Goal: Information Seeking & Learning: Learn about a topic

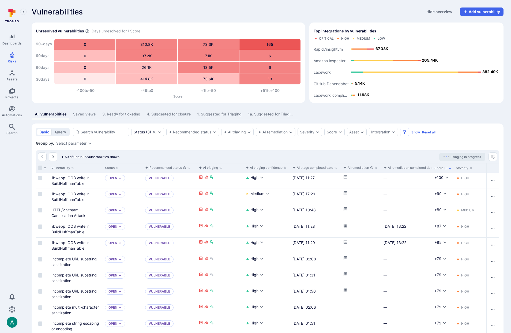
click at [214, 114] on div "1. Suggested for Triaging" at bounding box center [219, 113] width 44 height 5
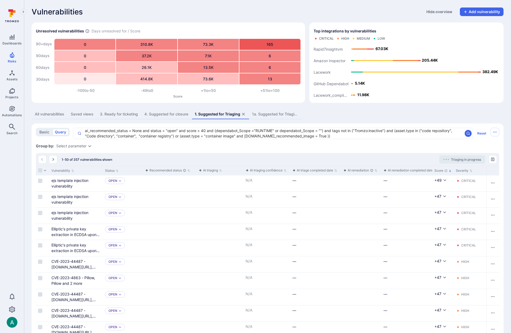
click at [79, 114] on div "Saved views" at bounding box center [82, 113] width 23 height 5
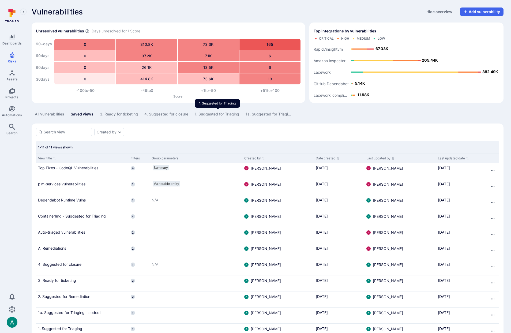
click at [220, 115] on div "1. Suggested for Triaging" at bounding box center [217, 113] width 44 height 5
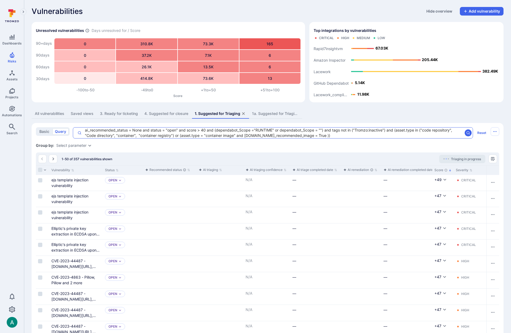
scroll to position [1, 0]
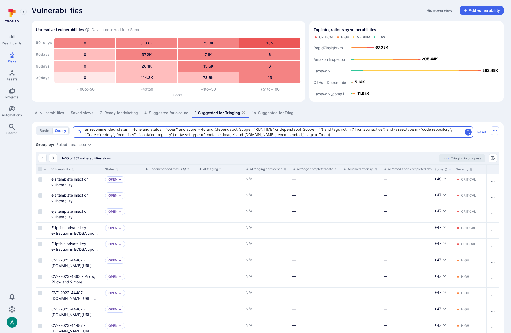
drag, startPoint x: 86, startPoint y: 130, endPoint x: 142, endPoint y: 131, distance: 56.8
click at [142, 131] on textarea "ai_recommended_status = None and status = "open" and score > 40 and (dependabot…" at bounding box center [272, 132] width 381 height 11
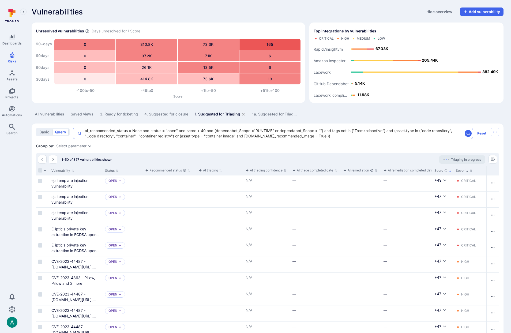
scroll to position [1, 0]
drag, startPoint x: 187, startPoint y: 130, endPoint x: 206, endPoint y: 130, distance: 19.3
click at [206, 130] on textarea "ai_recommended_status = None and status = "open" and score > 40 and (dependabot…" at bounding box center [272, 132] width 381 height 11
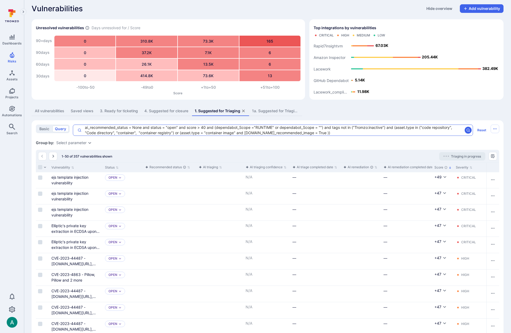
scroll to position [4, 0]
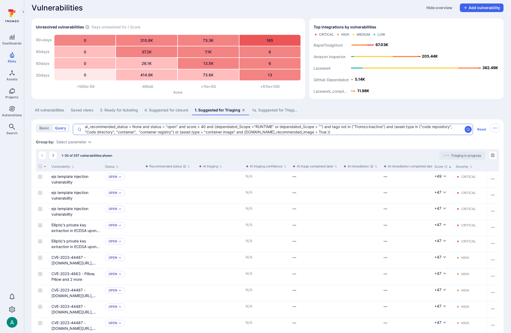
click at [201, 128] on textarea "ai_recommended_status = None and status = "open" and score > 40 and (dependabot…" at bounding box center [272, 129] width 381 height 11
click at [186, 126] on textarea "ai_recommended_status = None and status = "open" and score > 40 and (dependabot…" at bounding box center [272, 129] width 381 height 11
click at [189, 126] on textarea "ai_recommended_status = None and status = "open" and score > 40 and (dependabot…" at bounding box center [272, 129] width 381 height 11
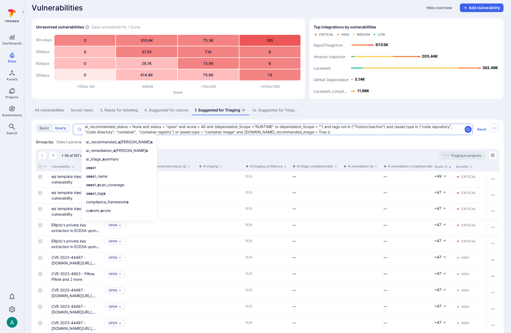
drag, startPoint x: 233, startPoint y: 126, endPoint x: 226, endPoint y: 126, distance: 7.5
click at [233, 126] on textarea "ai_recommended_status = None and status = "open" and score > 40 and (dependabot…" at bounding box center [272, 129] width 381 height 11
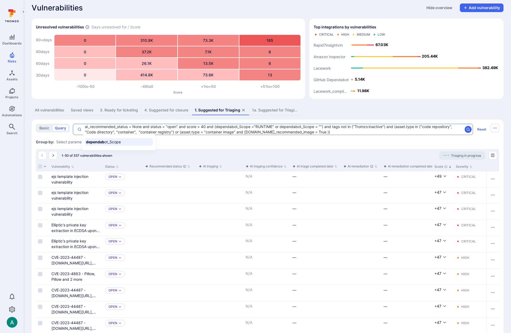
drag, startPoint x: 215, startPoint y: 126, endPoint x: 274, endPoint y: 127, distance: 59.7
click at [274, 127] on textarea "ai_recommended_status = None and status = "open" and score > 40 and (dependabot…" at bounding box center [272, 129] width 381 height 11
drag, startPoint x: 329, startPoint y: 126, endPoint x: 386, endPoint y: 127, distance: 56.2
click at [386, 127] on textarea "ai_recommended_status = None and status = "open" and score > 40 and (dependabot…" at bounding box center [272, 129] width 381 height 11
click at [284, 128] on textarea "ai_recommended_status = None and status = "open" and score > 40 and (dependabot…" at bounding box center [272, 129] width 381 height 11
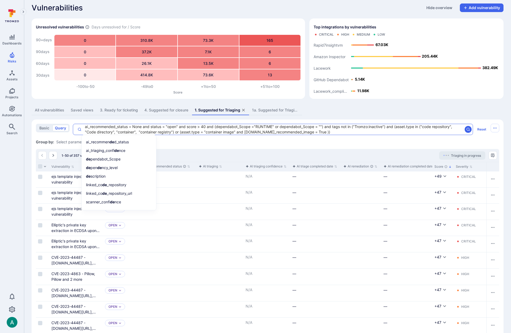
click at [271, 109] on div "1a. Suggested for Triaging - codeql" at bounding box center [275, 109] width 47 height 5
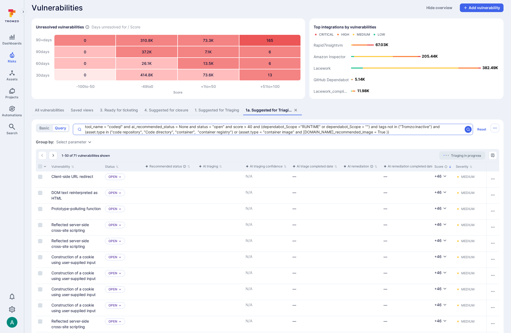
drag, startPoint x: 85, startPoint y: 126, endPoint x: 122, endPoint y: 126, distance: 37.2
click at [122, 126] on textarea "tool_name = "codeql" and ai_recommended_status = None and status = "open" and s…" at bounding box center [272, 129] width 381 height 11
click at [83, 110] on div "Saved views" at bounding box center [82, 109] width 23 height 5
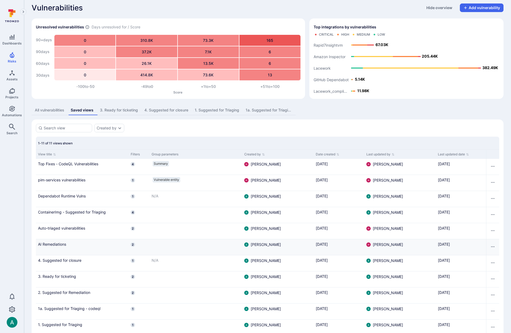
scroll to position [18, 0]
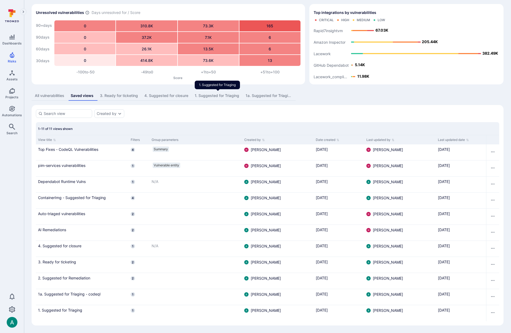
click at [215, 96] on div "1. Suggested for Triaging" at bounding box center [217, 95] width 44 height 5
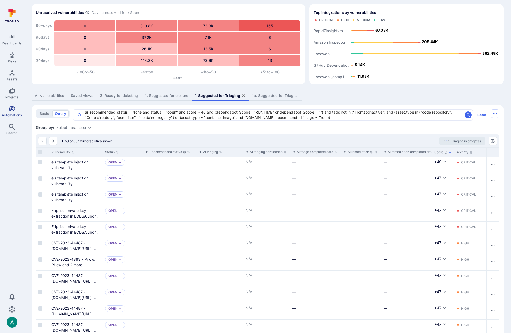
scroll to position [19, 0]
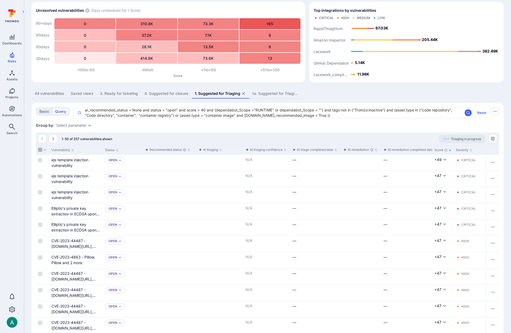
click at [39, 150] on input "Select all rows" at bounding box center [40, 150] width 4 height 4
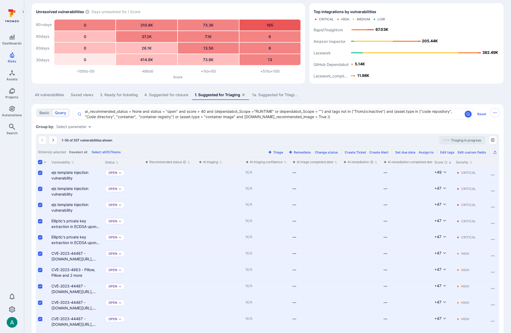
scroll to position [20, 0]
click at [40, 161] on input "Select all rows" at bounding box center [40, 161] width 4 height 4
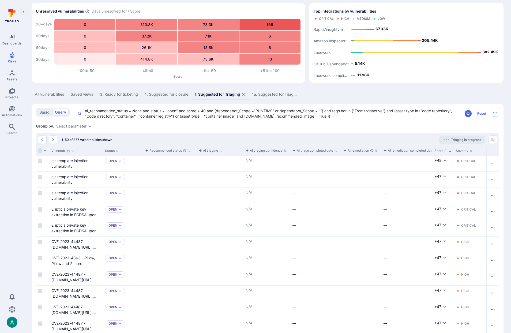
scroll to position [20, 0]
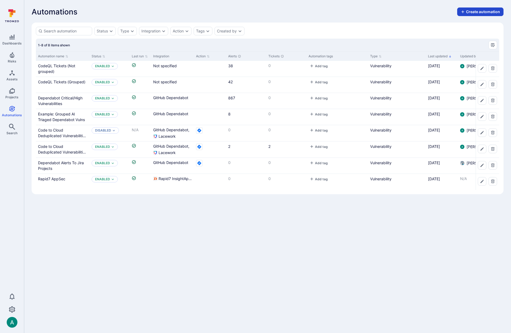
click at [486, 11] on button "Create automation" at bounding box center [480, 11] width 46 height 9
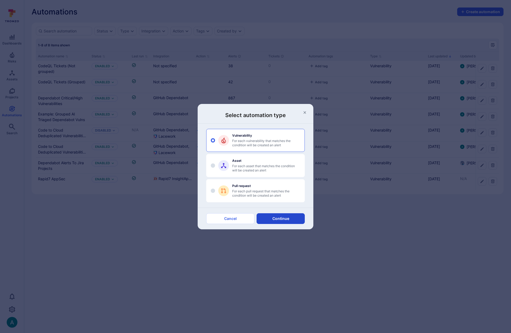
click at [279, 217] on button "Continue" at bounding box center [281, 218] width 48 height 11
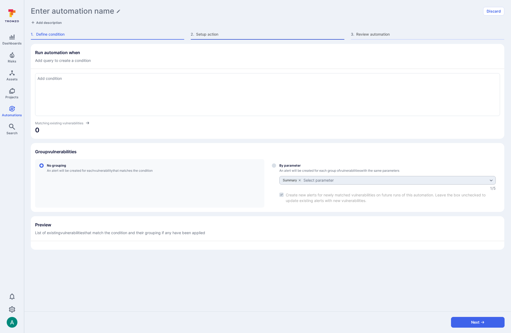
click at [211, 34] on span "Setup action" at bounding box center [270, 34] width 148 height 5
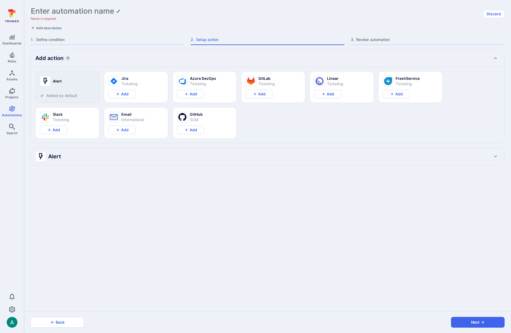
type textarea "x"
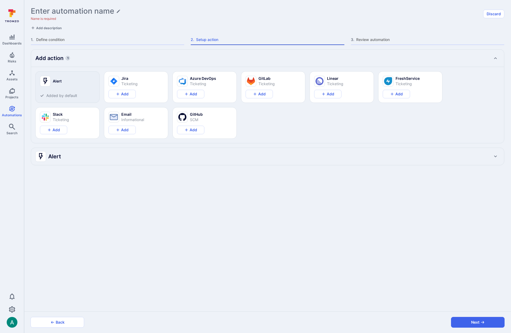
type textarea "x"
click at [68, 40] on span "Define condition" at bounding box center [110, 39] width 148 height 5
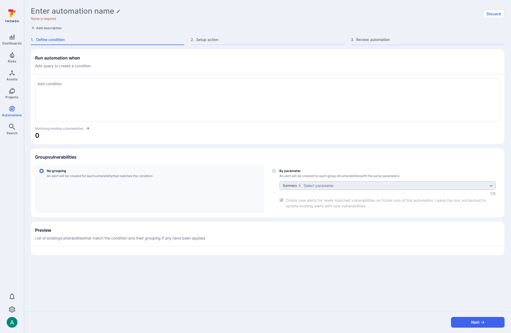
click at [67, 101] on div at bounding box center [267, 99] width 465 height 43
click at [209, 69] on section "Run automation when Add query to create a condition Matching existing vulnerabi…" at bounding box center [267, 96] width 473 height 95
click at [205, 40] on span "Setup action" at bounding box center [270, 39] width 148 height 5
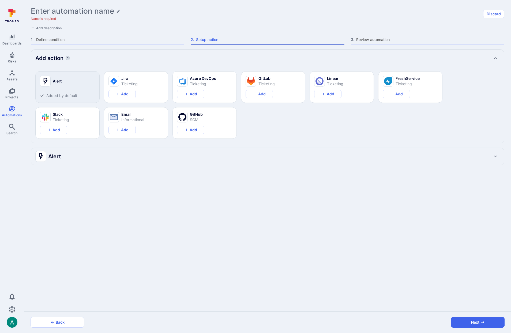
type textarea "x"
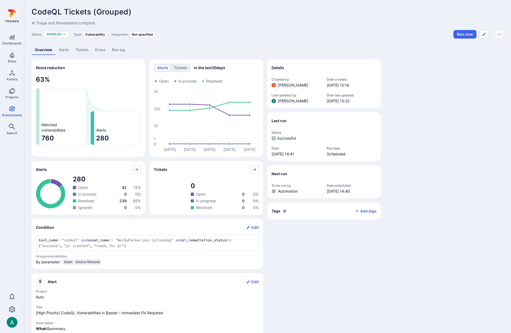
click at [67, 48] on link "Alerts" at bounding box center [63, 50] width 17 height 10
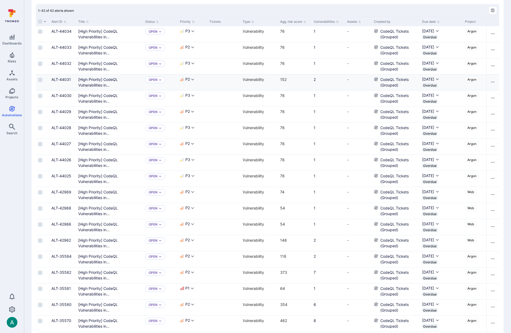
scroll to position [57, 0]
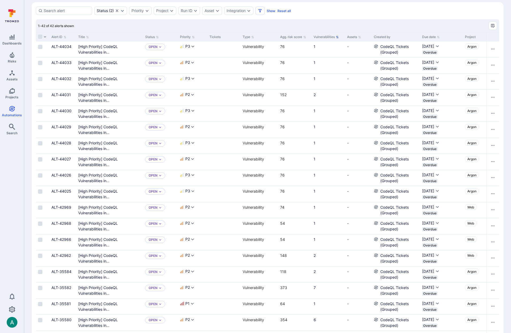
click at [336, 36] on icon "Sort by Vulnerabilities" at bounding box center [337, 37] width 3 height 3
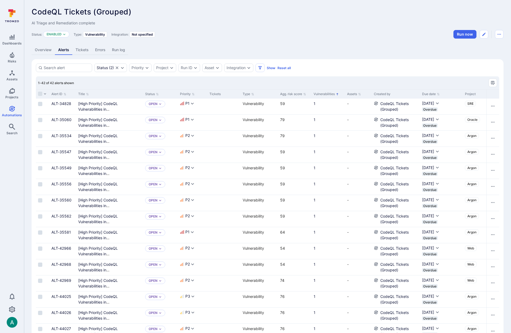
click at [337, 95] on icon "Sorted by: Alphabetically (A-Z)" at bounding box center [337, 94] width 3 height 3
click at [98, 122] on div "[High Priority] CodeQL Vulnerabilities in WarbyParker/helios – Immediate Fix Re…" at bounding box center [109, 122] width 63 height 11
click at [100, 118] on Required"] "[High Priority] CodeQL Vulnerabilities in WarbyParker/helios – Immediate Fix Re…" at bounding box center [109, 127] width 63 height 21
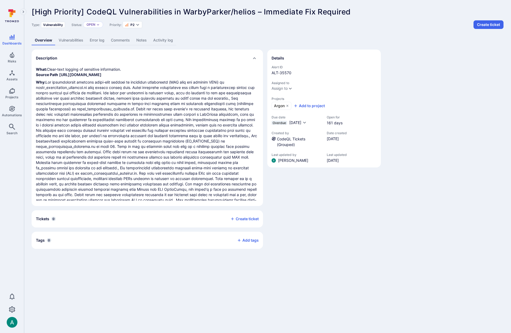
click at [62, 37] on link "Vulnerabilities" at bounding box center [70, 40] width 31 height 10
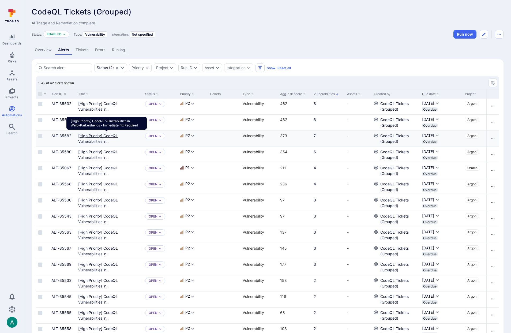
click at [93, 136] on Required"] "[High Priority] CodeQL Vulnerabilities in WarbyParker/helios – Immediate Fix Re…" at bounding box center [109, 143] width 63 height 21
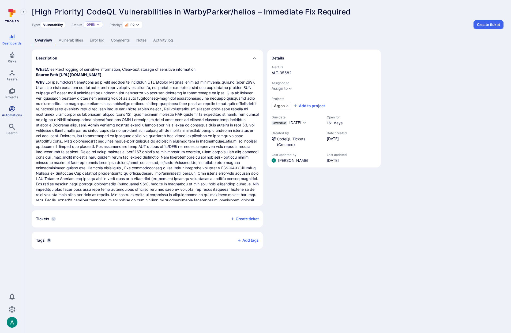
click at [13, 110] on icon "Automations" at bounding box center [12, 109] width 6 height 6
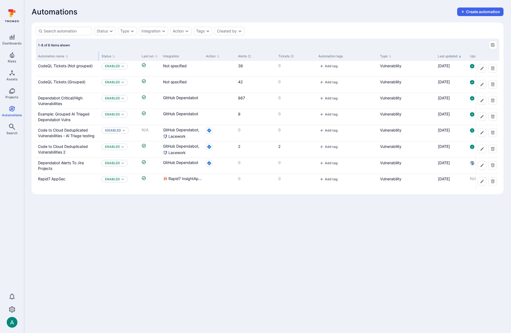
drag, startPoint x: 88, startPoint y: 54, endPoint x: 98, endPoint y: 54, distance: 9.9
click at [98, 54] on div at bounding box center [98, 56] width 1 height 9
click at [78, 112] on link "Example: Grouped AI Triaged Dependabot Vulns" at bounding box center [63, 117] width 51 height 10
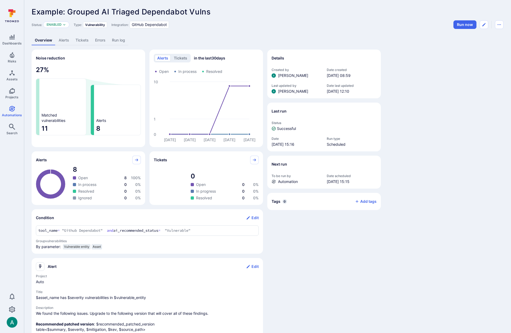
click at [60, 40] on link "Alerts" at bounding box center [63, 40] width 17 height 10
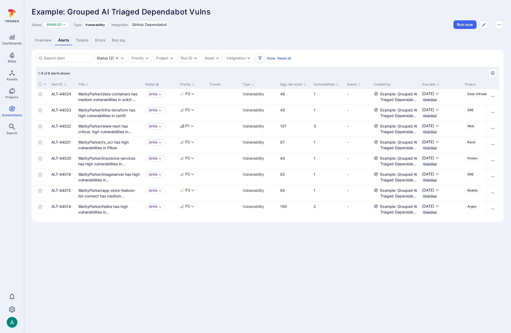
drag, startPoint x: 141, startPoint y: 83, endPoint x: 157, endPoint y: 82, distance: 16.6
click at [157, 82] on div "Alert ID Title Status Priority Tickets Type Agg. risk score Vulnerabilities Ass…" at bounding box center [400, 84] width 729 height 9
click at [119, 126] on link "WarbyParker/www-next has critical, high vulnerabilities in dompurify" at bounding box center [104, 132] width 53 height 16
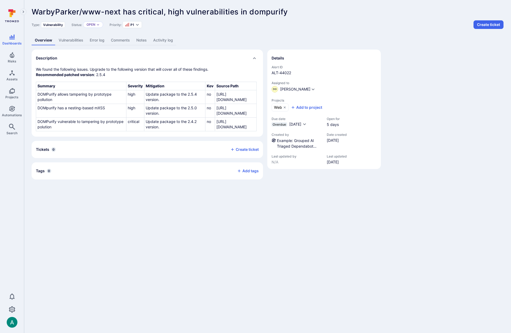
click at [75, 39] on link "Vulnerabilities" at bounding box center [70, 40] width 31 height 10
drag, startPoint x: 39, startPoint y: 10, endPoint x: 123, endPoint y: 12, distance: 84.1
click at [123, 12] on span "WarbyParker/www-next has critical, high vulnerabilities in dompurify" at bounding box center [160, 11] width 256 height 9
drag, startPoint x: 252, startPoint y: 11, endPoint x: 287, endPoint y: 12, distance: 35.7
click at [287, 12] on span "WarbyParker/www-next has critical, high vulnerabilities in dompurify" at bounding box center [160, 11] width 256 height 9
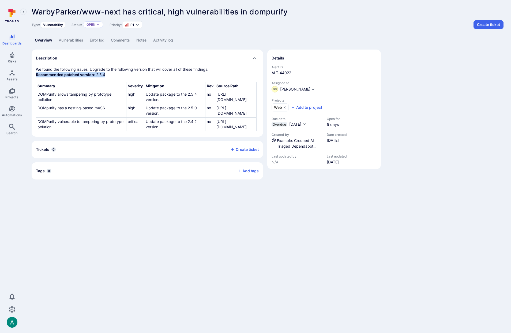
drag, startPoint x: 35, startPoint y: 74, endPoint x: 118, endPoint y: 74, distance: 82.2
click at [118, 74] on div "We found the following issues. Upgrade to the following version that will cover…" at bounding box center [147, 102] width 231 height 70
click at [121, 71] on p "We found the following issues. Upgrade to the following version that will cover…" at bounding box center [147, 72] width 223 height 11
drag, startPoint x: 107, startPoint y: 74, endPoint x: 69, endPoint y: 74, distance: 37.8
click at [69, 74] on p "We found the following issues. Upgrade to the following version that will cover…" at bounding box center [147, 72] width 223 height 11
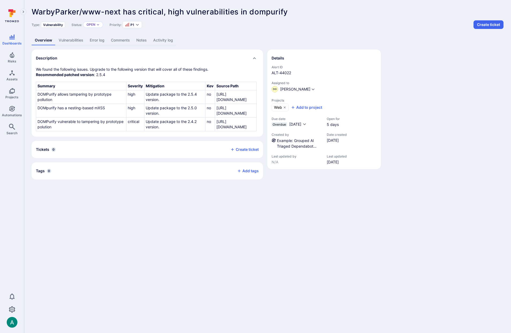
click at [257, 10] on span "WarbyParker/www-next has critical, high vulnerabilities in dompurify" at bounding box center [160, 11] width 256 height 9
click at [276, 9] on span "WarbyParker/www-next has critical, high vulnerabilities in dompurify" at bounding box center [160, 11] width 256 height 9
click at [270, 12] on span "WarbyParker/www-next has critical, high vulnerabilities in dompurify" at bounding box center [160, 11] width 256 height 9
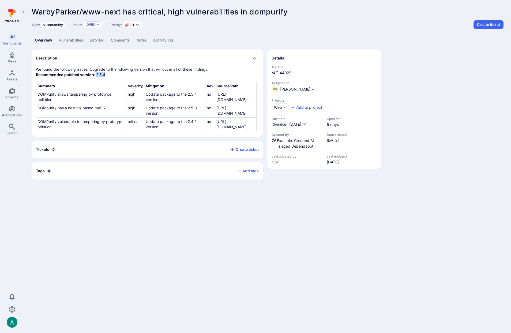
drag, startPoint x: 96, startPoint y: 74, endPoint x: 105, endPoint y: 74, distance: 8.6
click at [105, 74] on p "We found the following issues. Upgrade to the following version that will cover…" at bounding box center [147, 72] width 223 height 11
click at [272, 11] on span "WarbyParker/www-next has critical, high vulnerabilities in dompurify" at bounding box center [160, 11] width 256 height 9
click at [194, 68] on p "We found the following issues. Upgrade to the following version that will cover…" at bounding box center [147, 72] width 223 height 11
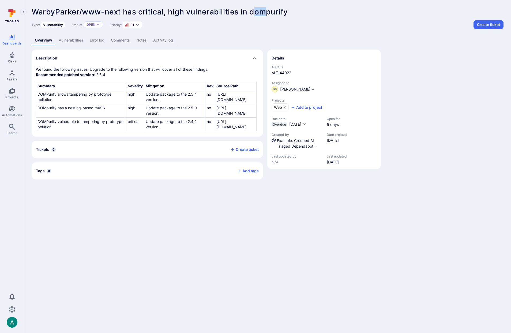
drag, startPoint x: 253, startPoint y: 10, endPoint x: 266, endPoint y: 11, distance: 13.9
click at [266, 11] on span "WarbyParker/www-next has critical, high vulnerabilities in dompurify" at bounding box center [160, 11] width 256 height 9
drag, startPoint x: 98, startPoint y: 73, endPoint x: 101, endPoint y: 73, distance: 3.2
click at [101, 73] on p "We found the following issues. Upgrade to the following version that will cover…" at bounding box center [147, 72] width 223 height 11
drag, startPoint x: 251, startPoint y: 11, endPoint x: 287, endPoint y: 11, distance: 35.9
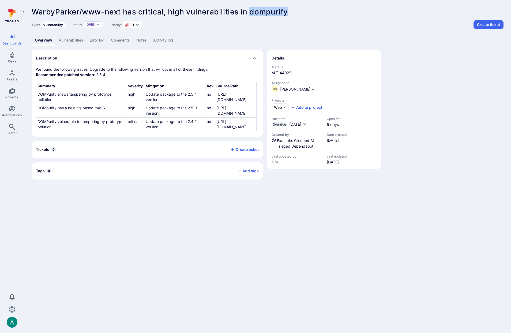
click at [287, 11] on span "WarbyParker/www-next has critical, high vulnerabilities in dompurify" at bounding box center [160, 11] width 256 height 9
click at [275, 12] on span "WarbyParker/www-next has critical, high vulnerabilities in dompurify" at bounding box center [160, 11] width 256 height 9
drag, startPoint x: 250, startPoint y: 9, endPoint x: 287, endPoint y: 10, distance: 37.2
click at [287, 10] on span "WarbyParker/www-next has critical, high vulnerabilities in dompurify" at bounding box center [160, 11] width 256 height 9
click at [264, 14] on span "WarbyParker/www-next has critical, high vulnerabilities in dompurify" at bounding box center [160, 11] width 256 height 9
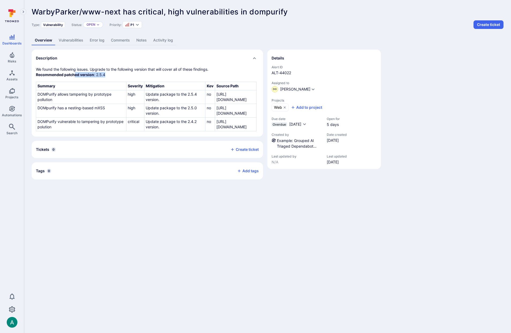
drag, startPoint x: 75, startPoint y: 75, endPoint x: 115, endPoint y: 76, distance: 40.5
click at [115, 76] on p "We found the following issues. Upgrade to the following version that will cover…" at bounding box center [147, 72] width 223 height 11
click at [73, 71] on p "We found the following issues. Upgrade to the following version that will cover…" at bounding box center [147, 72] width 223 height 11
drag, startPoint x: 40, startPoint y: 93, endPoint x: 77, endPoint y: 98, distance: 37.3
click at [77, 98] on td "DOMPurify allows tampering by prototype pollution" at bounding box center [81, 97] width 90 height 14
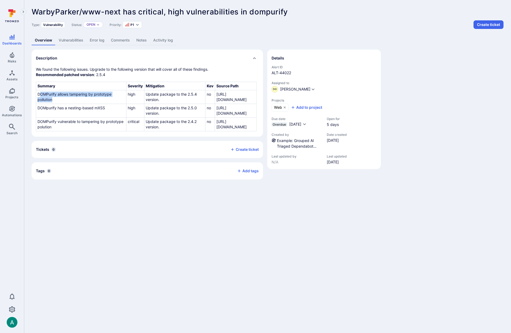
click at [66, 97] on td "DOMPurify allows tampering by prototype pollution" at bounding box center [81, 97] width 90 height 14
drag, startPoint x: 40, startPoint y: 94, endPoint x: 64, endPoint y: 100, distance: 24.2
click at [64, 100] on td "DOMPurify allows tampering by prototype pollution" at bounding box center [81, 97] width 90 height 14
click at [55, 113] on td "DOMpurify has a nesting-based mXSS" at bounding box center [81, 111] width 90 height 14
drag, startPoint x: 54, startPoint y: 126, endPoint x: 64, endPoint y: 126, distance: 10.5
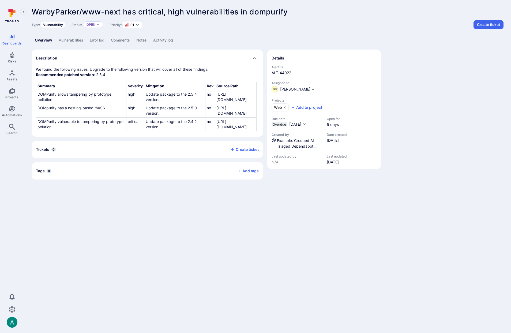
click at [62, 126] on td "DOMPurify vulnerable to tampering by prototype polution" at bounding box center [81, 125] width 90 height 14
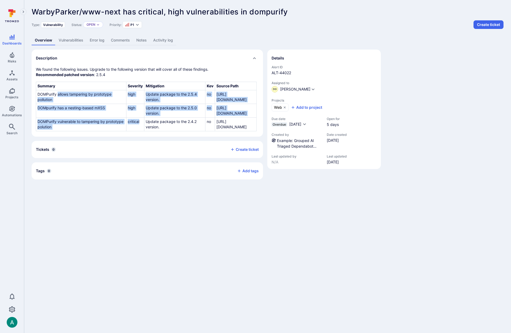
drag, startPoint x: 105, startPoint y: 122, endPoint x: 59, endPoint y: 93, distance: 55.1
click at [59, 93] on tbody "Summary Severity Mitigation Kev Source Path DOMPurify allows tampering by proto…" at bounding box center [146, 106] width 220 height 49
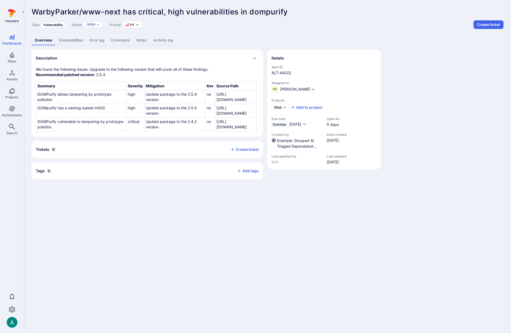
click at [53, 96] on td "DOMPurify allows tampering by prototype pollution" at bounding box center [81, 97] width 90 height 14
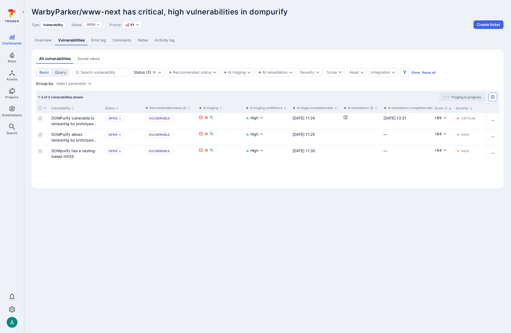
click at [494, 97] on icon "Manage columns" at bounding box center [493, 97] width 4 height 4
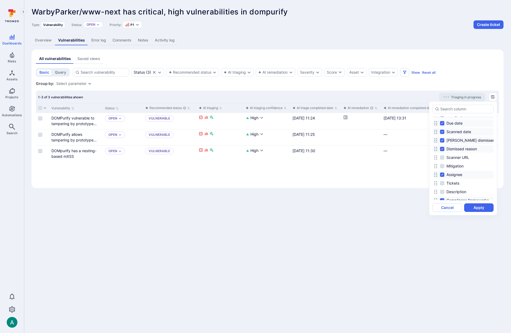
scroll to position [170, 0]
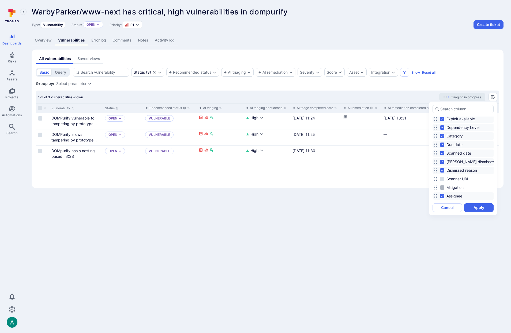
click at [441, 188] on input "Mitigation" at bounding box center [442, 187] width 4 height 4
checkbox input "true"
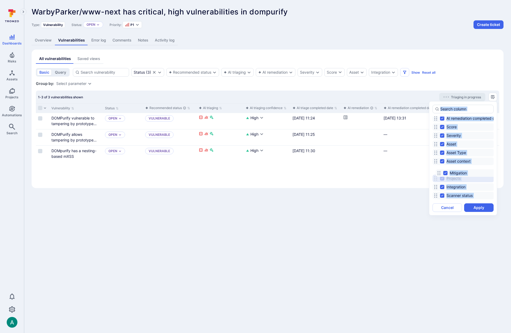
scroll to position [0, 0]
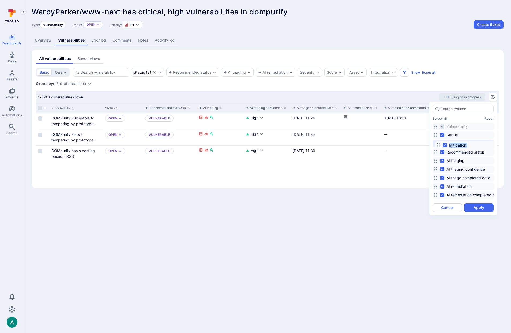
drag, startPoint x: 437, startPoint y: 187, endPoint x: 439, endPoint y: 145, distance: 42.4
click at [439, 145] on icon at bounding box center [438, 145] width 4 height 4
click at [482, 207] on button "Apply" at bounding box center [478, 207] width 29 height 9
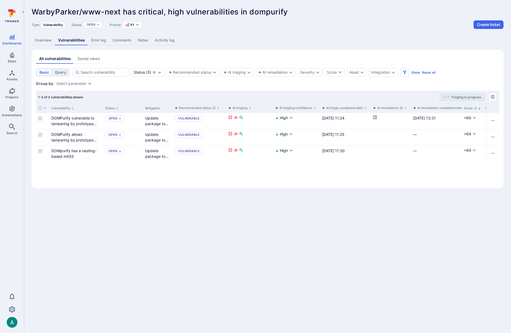
click at [174, 95] on div "1-3 of 3 vulnerabilities shown Triaging in progress" at bounding box center [267, 97] width 463 height 13
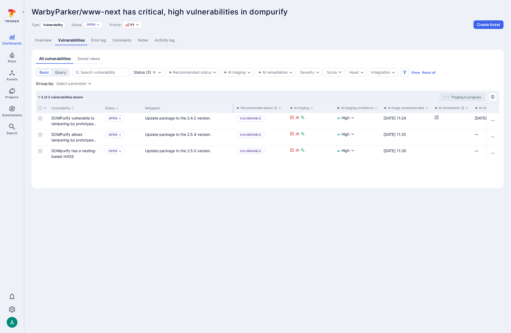
drag, startPoint x: 171, startPoint y: 107, endPoint x: 233, endPoint y: 106, distance: 61.6
click at [233, 106] on div at bounding box center [233, 108] width 1 height 9
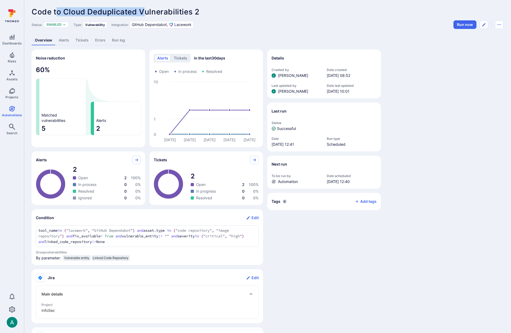
drag, startPoint x: 60, startPoint y: 10, endPoint x: 168, endPoint y: 9, distance: 107.9
click at [143, 12] on span "Code to Cloud Deduplicated Vulnerabilities 2" at bounding box center [116, 11] width 168 height 9
click at [171, 9] on span "Code to Cloud Deduplicated Vulnerabilities 2" at bounding box center [116, 11] width 168 height 9
click at [78, 40] on link "Tickets" at bounding box center [82, 40] width 20 height 10
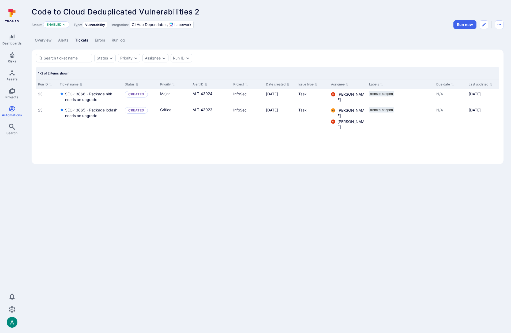
click at [44, 42] on link "Overview" at bounding box center [43, 40] width 23 height 10
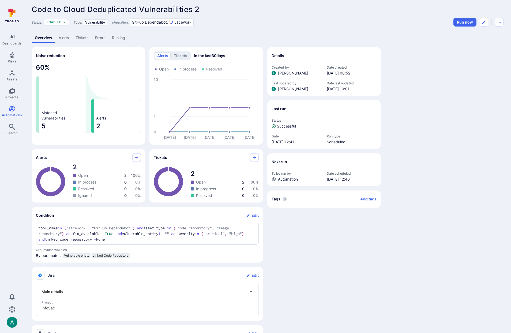
scroll to position [3, 0]
click at [184, 7] on span "Code to Cloud Deduplicated Vulnerabilities 2" at bounding box center [116, 8] width 168 height 9
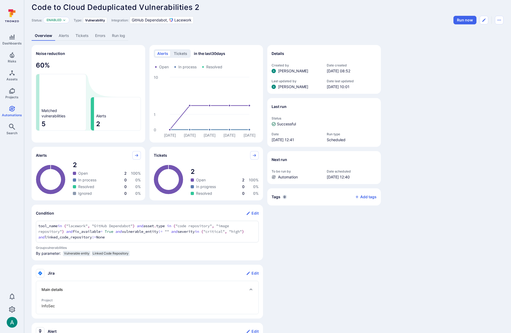
scroll to position [0, 0]
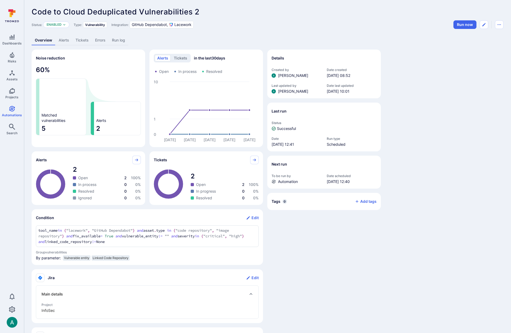
click at [57, 40] on link "Alerts" at bounding box center [63, 40] width 17 height 10
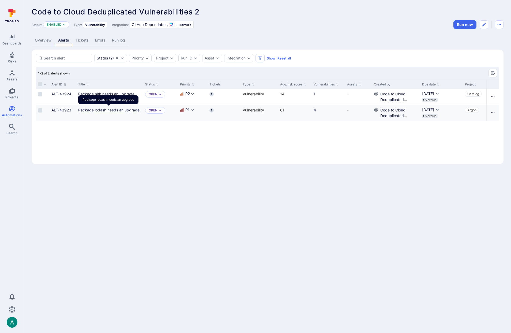
click at [112, 110] on link "Package lodash needs an upgrade" at bounding box center [108, 110] width 61 height 5
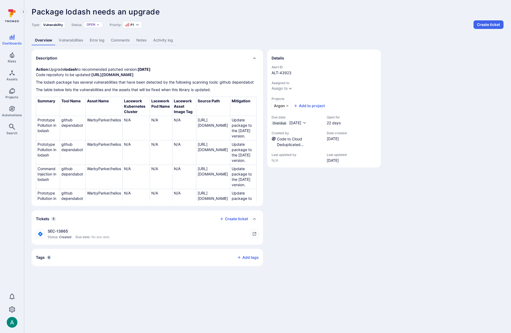
click at [395, 19] on header "Package lodash needs an upgrade ... Show more Type: Vulnerability Status: Open …" at bounding box center [268, 17] width 472 height 21
